Goal: Transaction & Acquisition: Download file/media

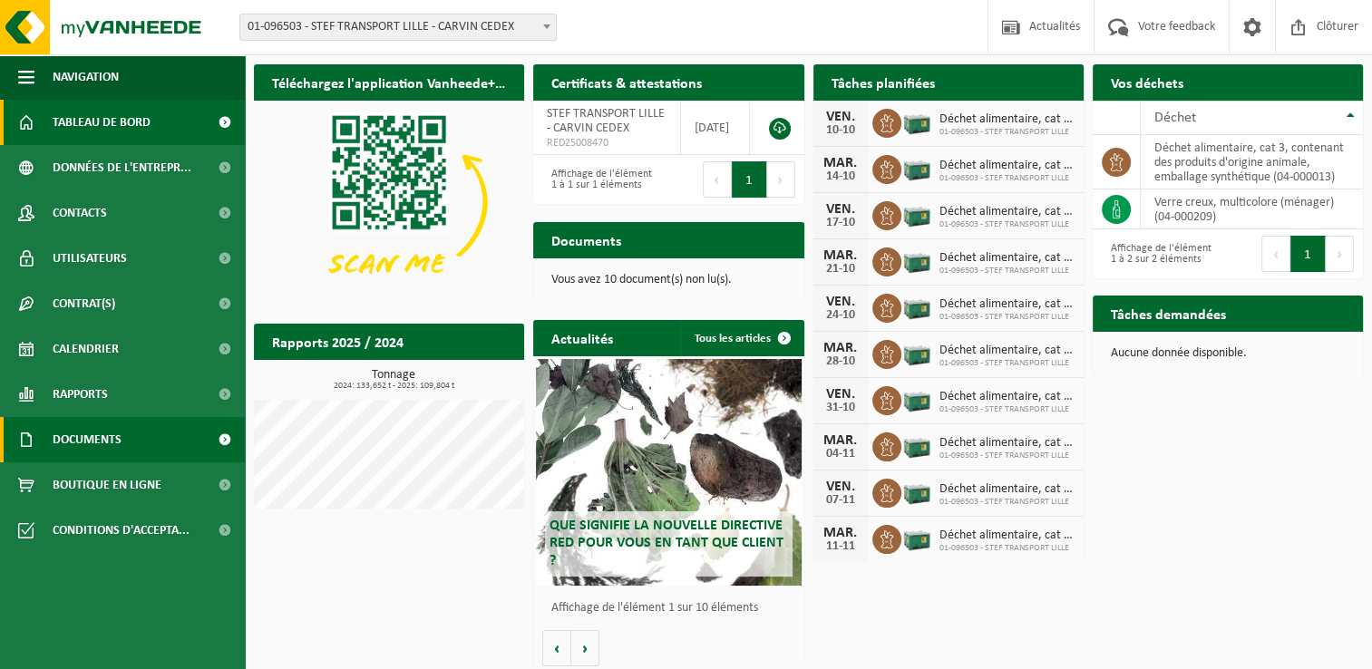
click at [216, 443] on span at bounding box center [224, 439] width 41 height 45
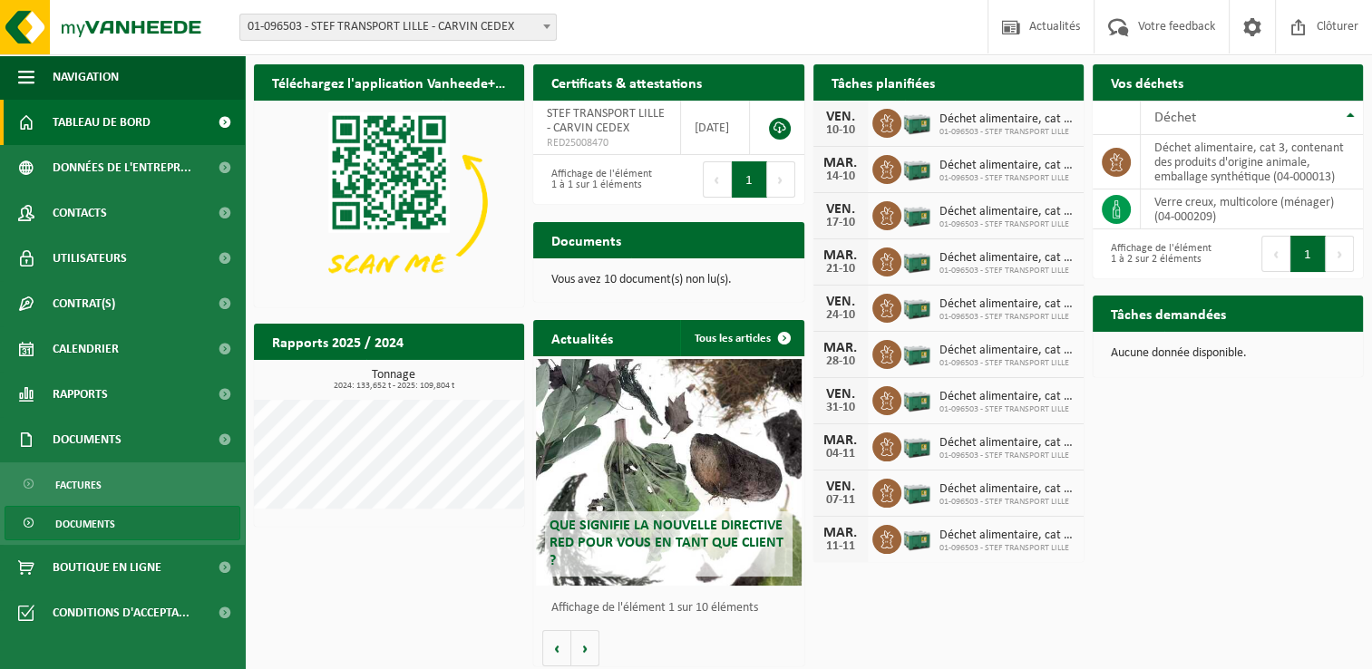
click at [40, 521] on link "Documents" at bounding box center [123, 523] width 236 height 34
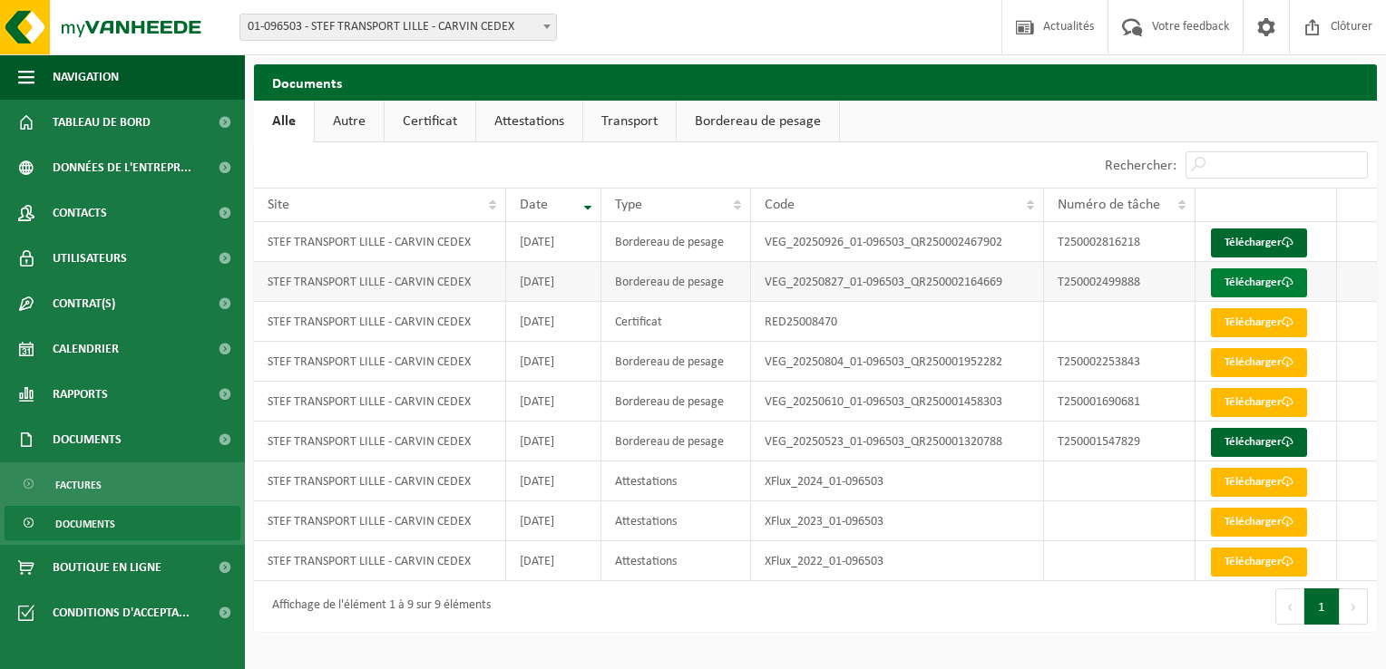
click at [1271, 277] on link "Télécharger" at bounding box center [1259, 282] width 96 height 29
click at [1250, 326] on link "Télécharger" at bounding box center [1259, 322] width 96 height 29
click at [19, 480] on link "Factures" at bounding box center [123, 484] width 236 height 34
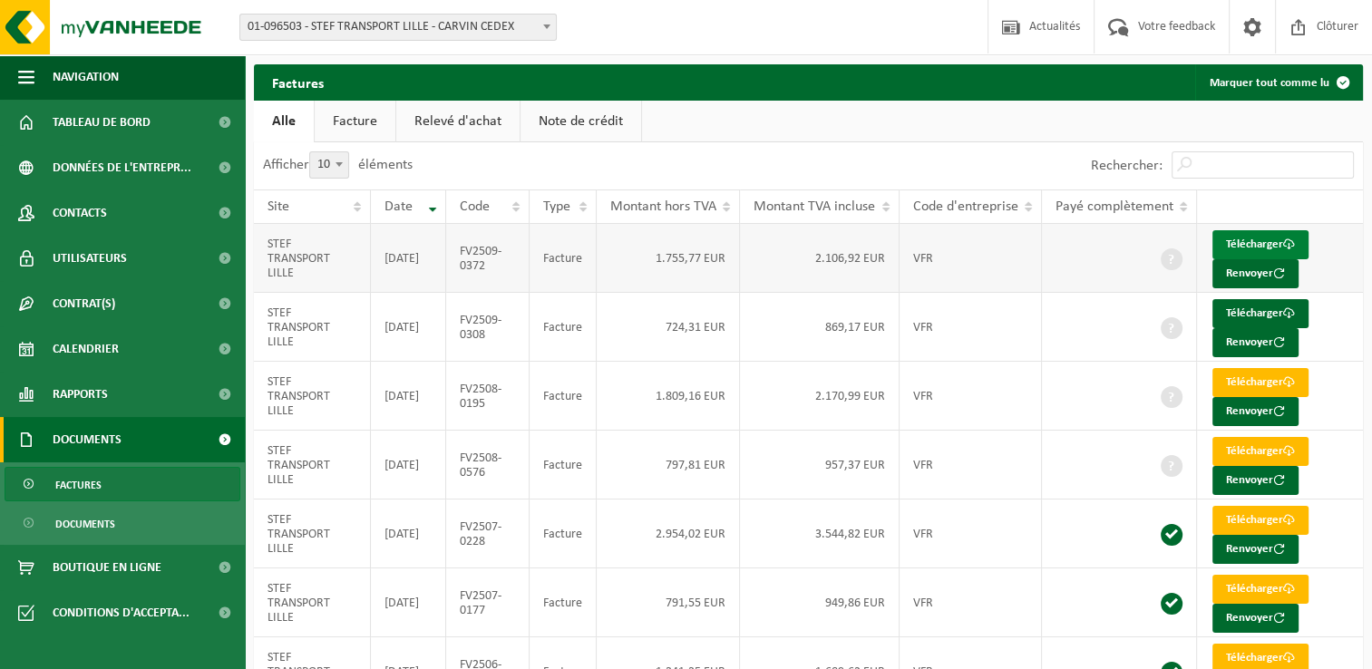
click at [1255, 245] on link "Télécharger" at bounding box center [1260, 244] width 96 height 29
click at [22, 80] on span "button" at bounding box center [26, 76] width 16 height 45
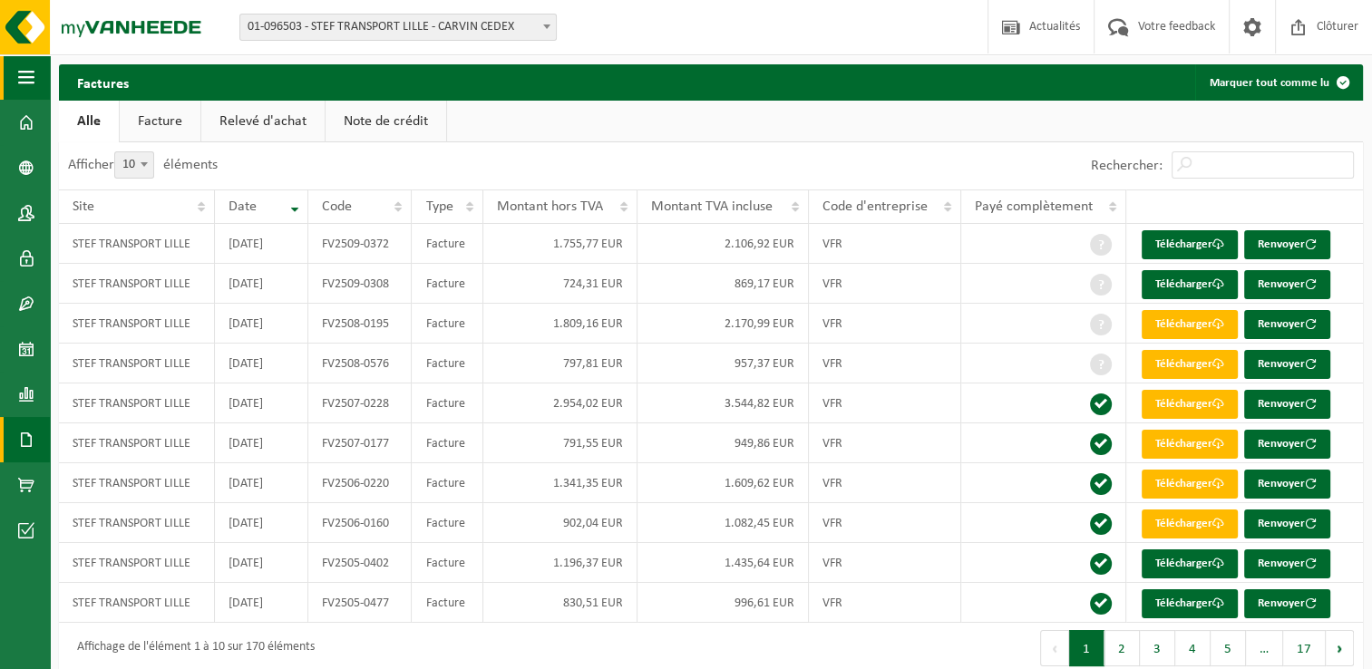
click at [22, 80] on span "button" at bounding box center [26, 76] width 16 height 45
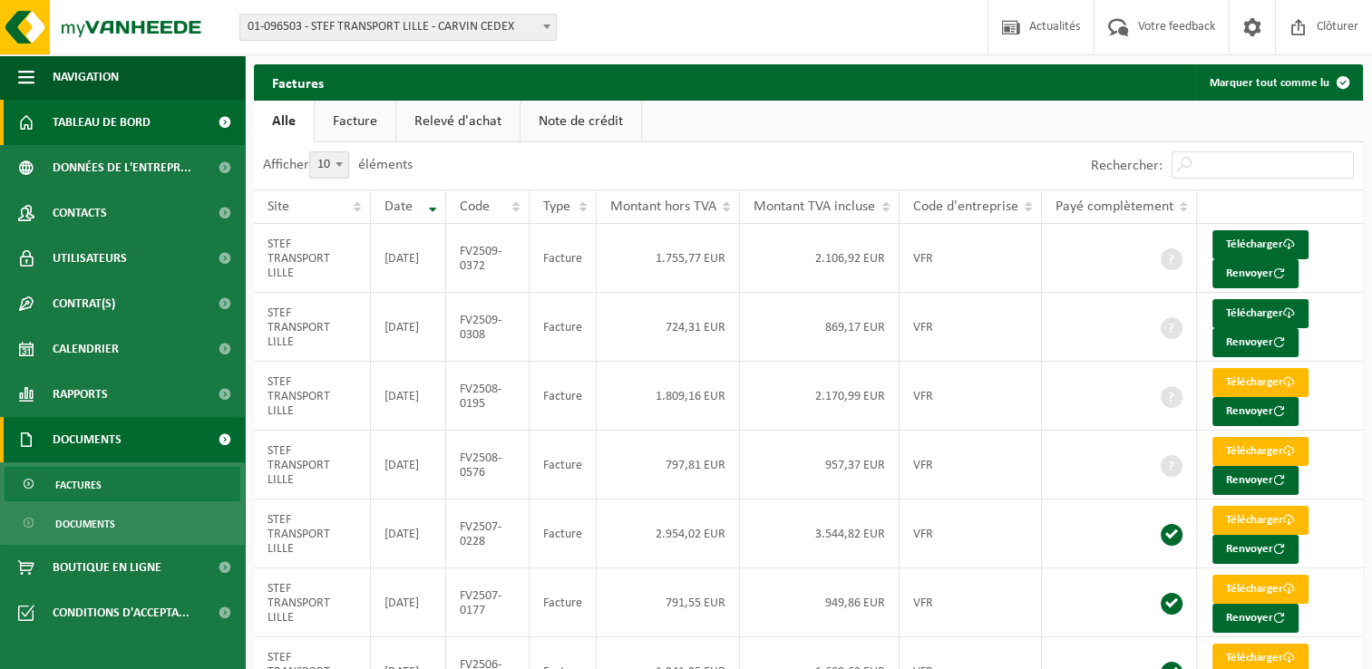
click at [98, 113] on span "Tableau de bord" at bounding box center [102, 122] width 98 height 45
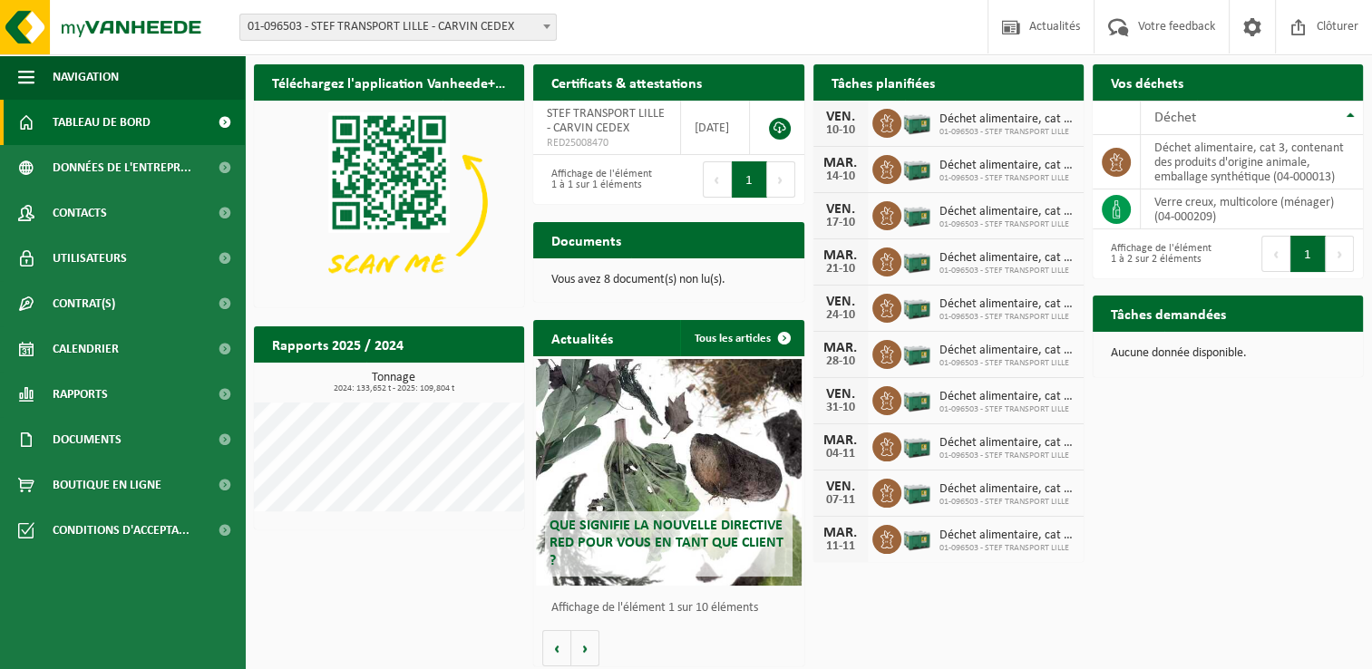
click at [481, 28] on span "01-096503 - STEF TRANSPORT LILLE - CARVIN CEDEX" at bounding box center [398, 27] width 316 height 25
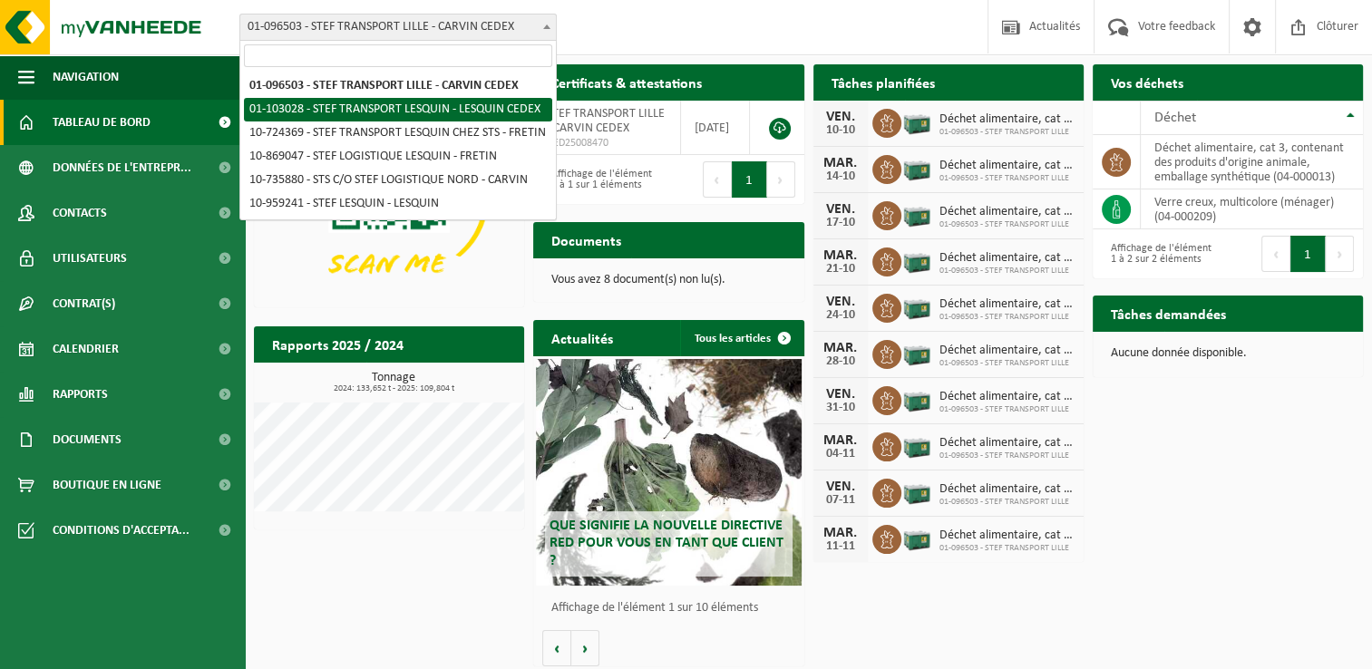
select select "96126"
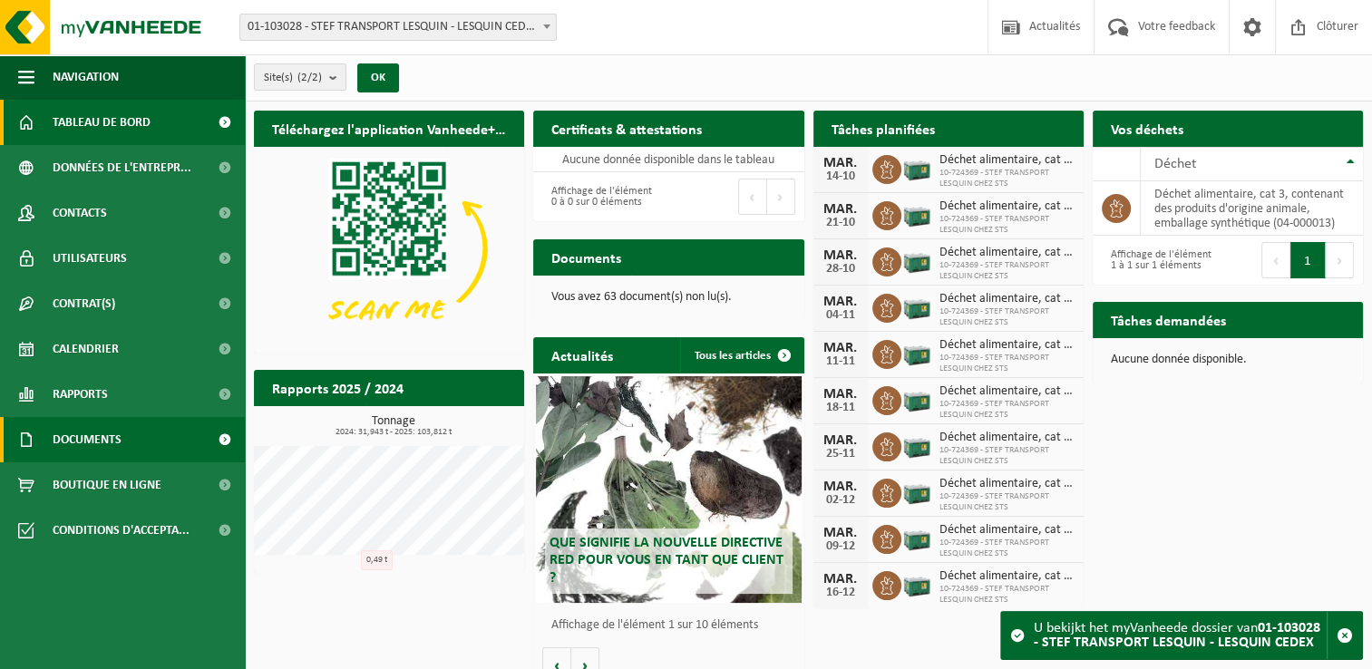
click at [139, 433] on link "Documents" at bounding box center [122, 439] width 245 height 45
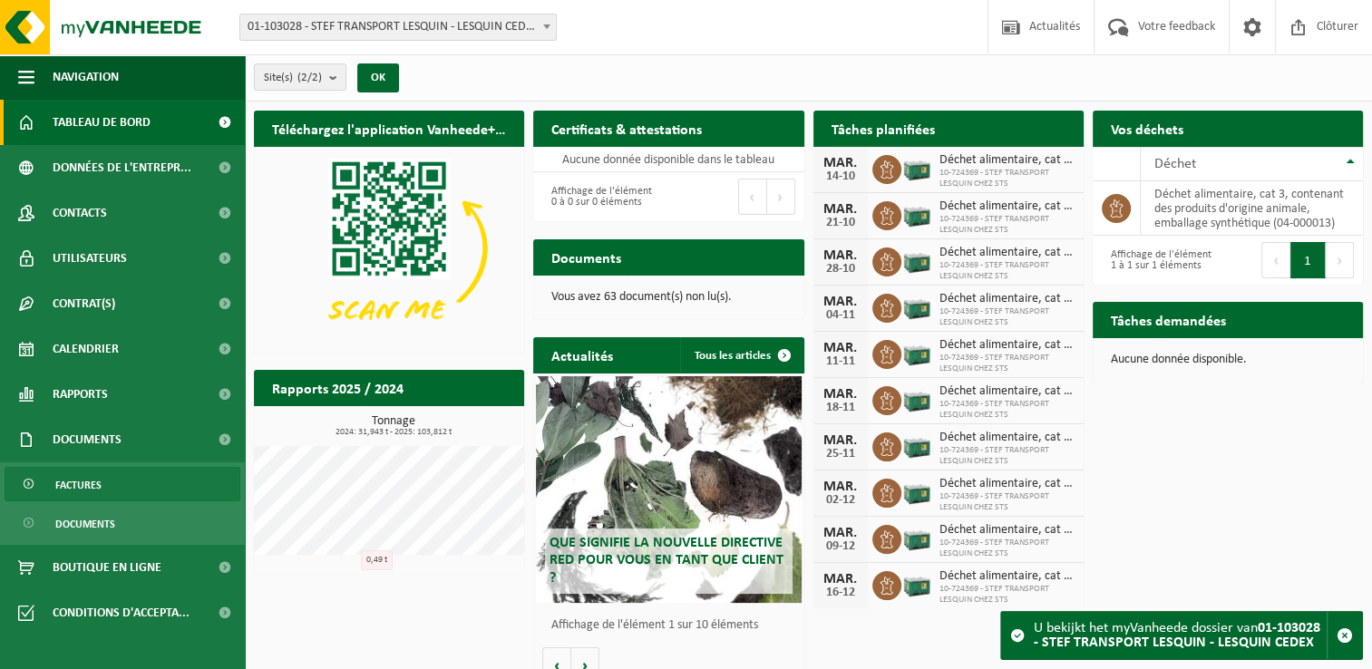
click at [81, 495] on span "Factures" at bounding box center [78, 485] width 46 height 34
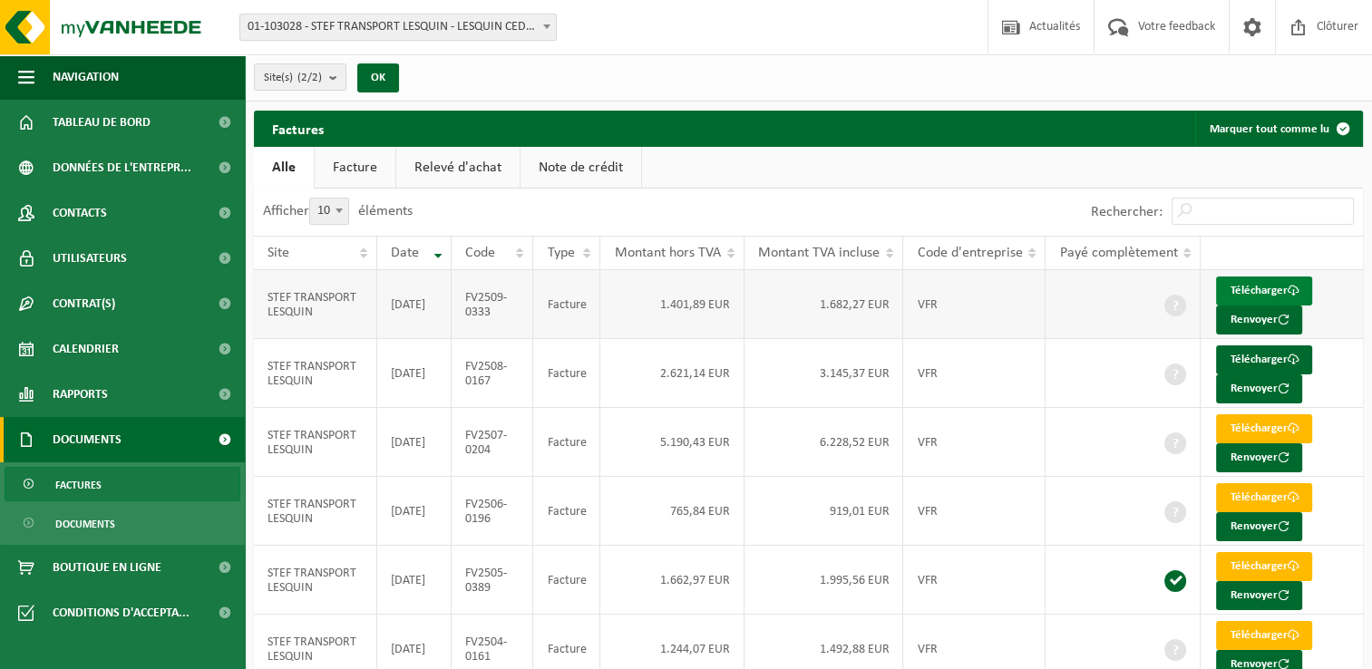
click at [1235, 287] on link "Télécharger" at bounding box center [1264, 291] width 96 height 29
